Goal: Go to known website: Access a specific website the user already knows

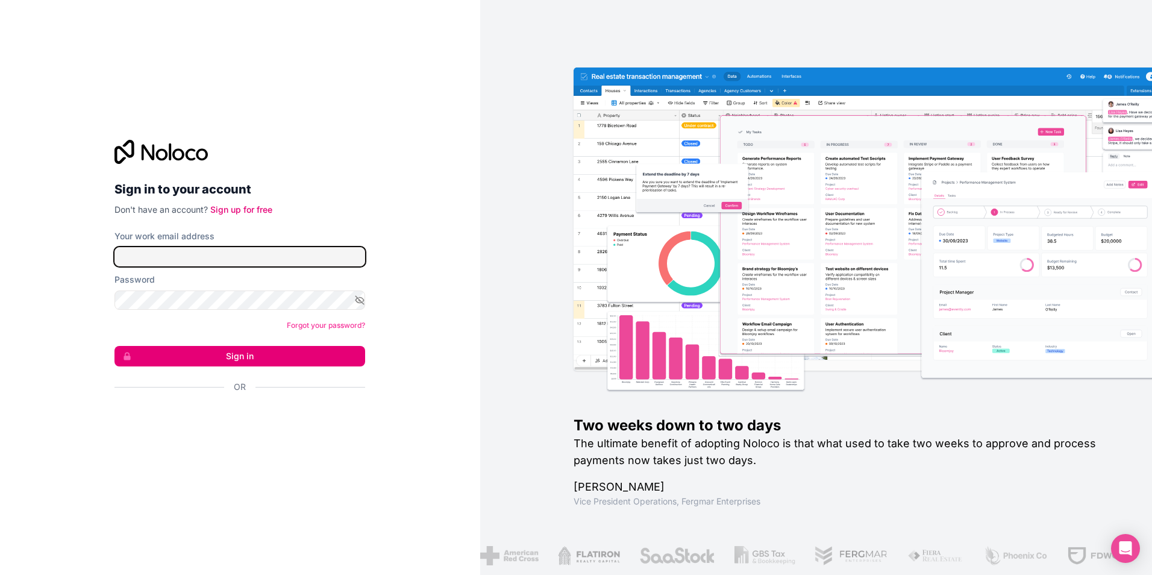
type input "**********"
click at [219, 351] on button "Sign in" at bounding box center [240, 356] width 251 height 20
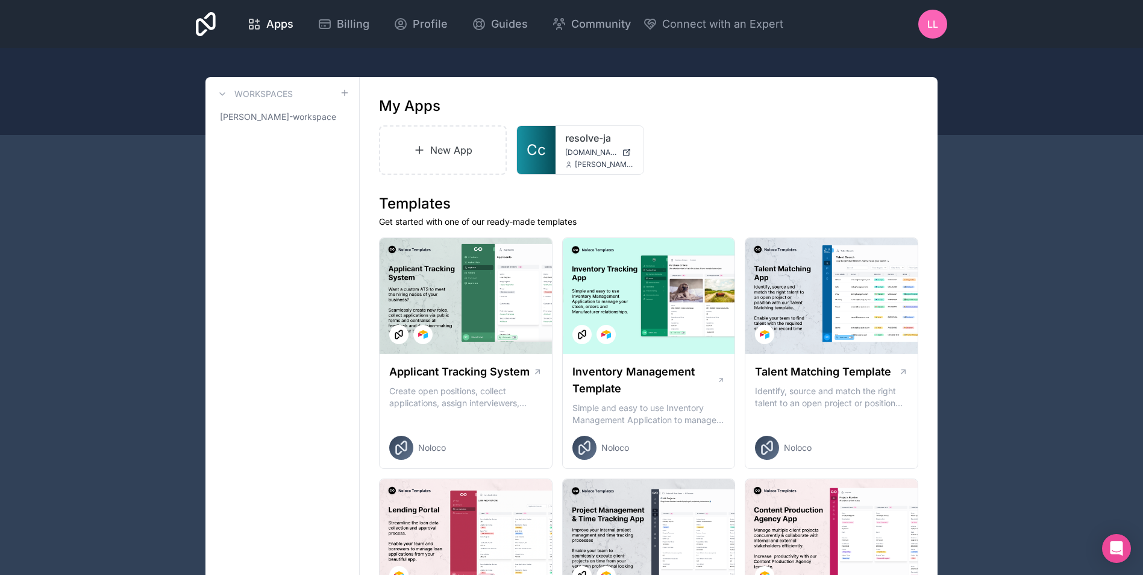
click at [574, 149] on span "[DOMAIN_NAME]" at bounding box center [591, 153] width 52 height 10
